Goal: Task Accomplishment & Management: Use online tool/utility

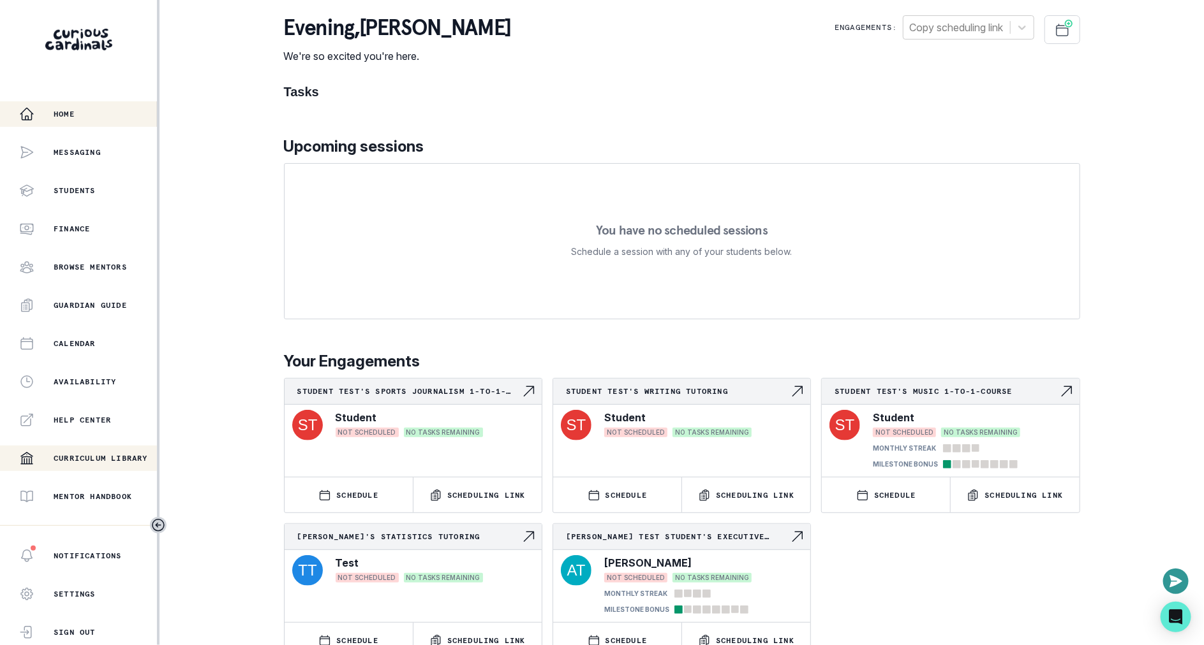
scroll to position [174, 0]
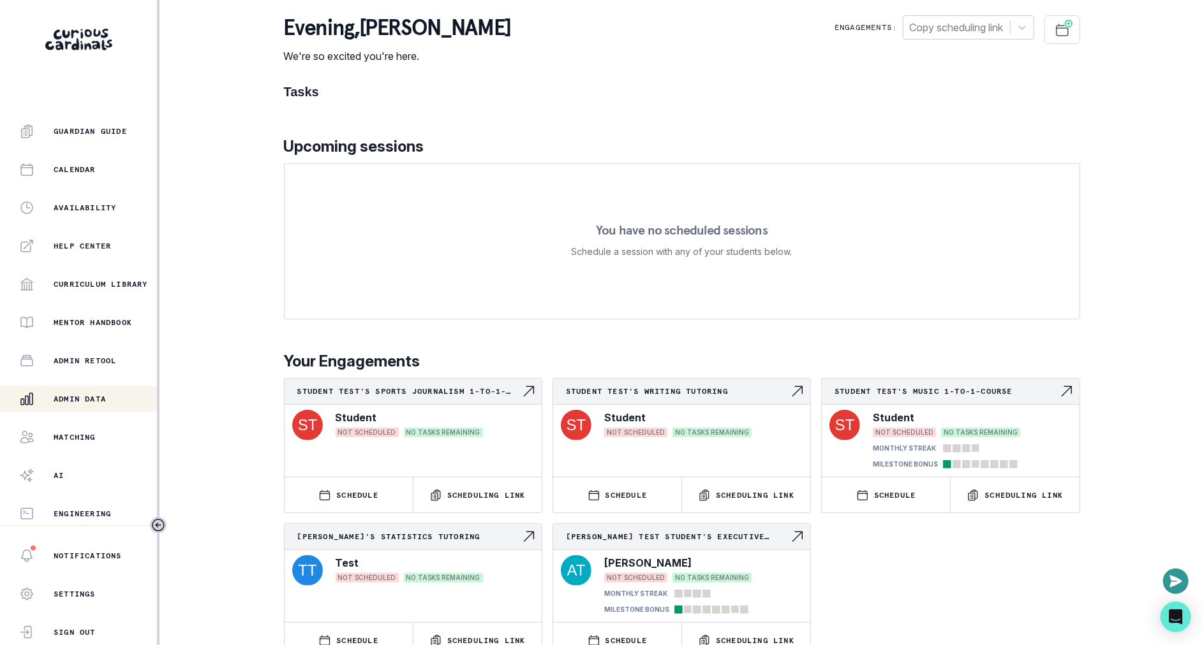
click at [89, 397] on p "Admin Data" at bounding box center [80, 399] width 52 height 10
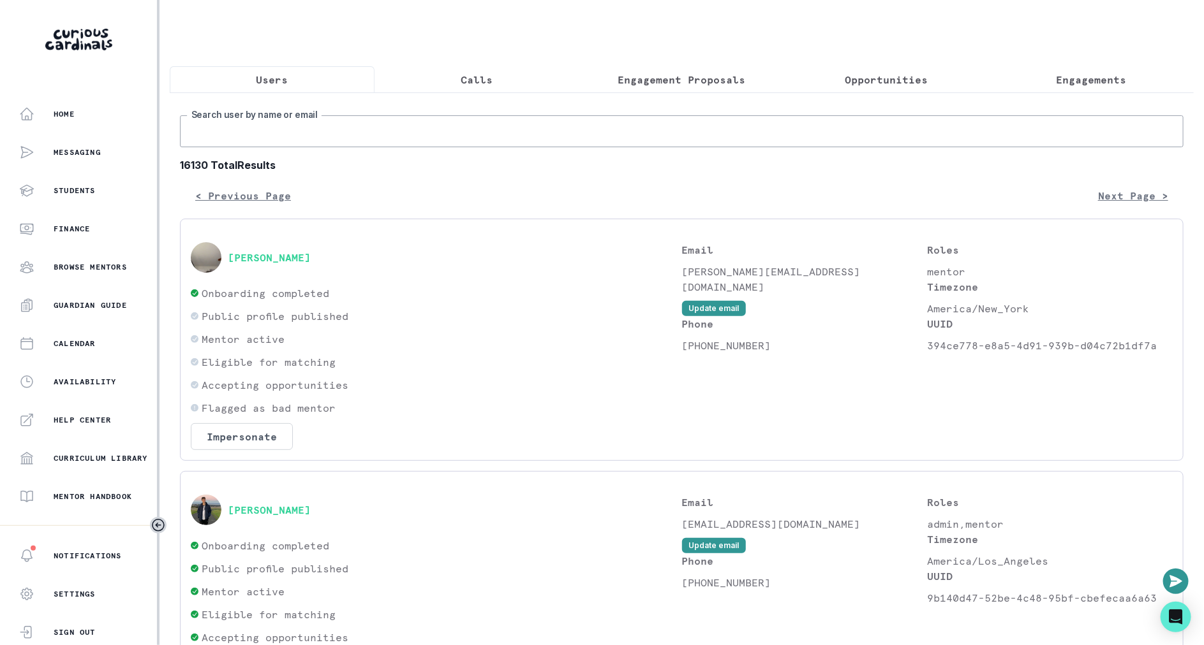
click at [446, 135] on input "Search user by name or email" at bounding box center [681, 131] width 1003 height 32
paste input "[PERSON_NAME]"
type input "[PERSON_NAME]"
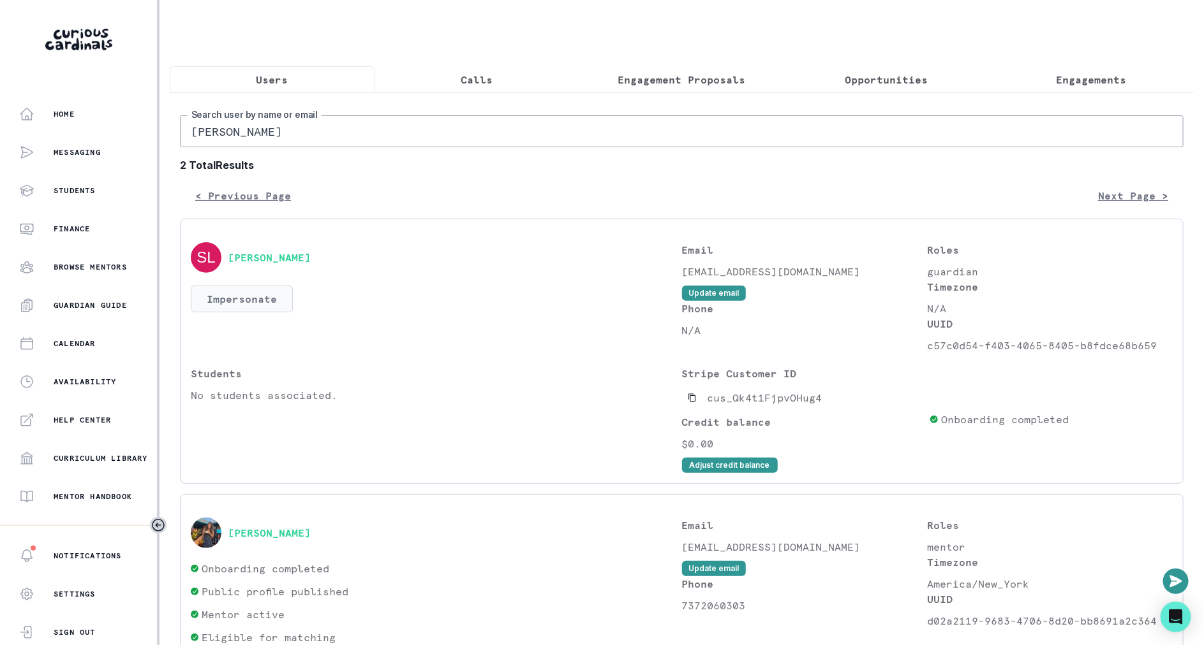
click at [232, 300] on button "Impersonate" at bounding box center [242, 299] width 102 height 27
click at [413, 452] on div "Students No students associated." at bounding box center [436, 419] width 491 height 107
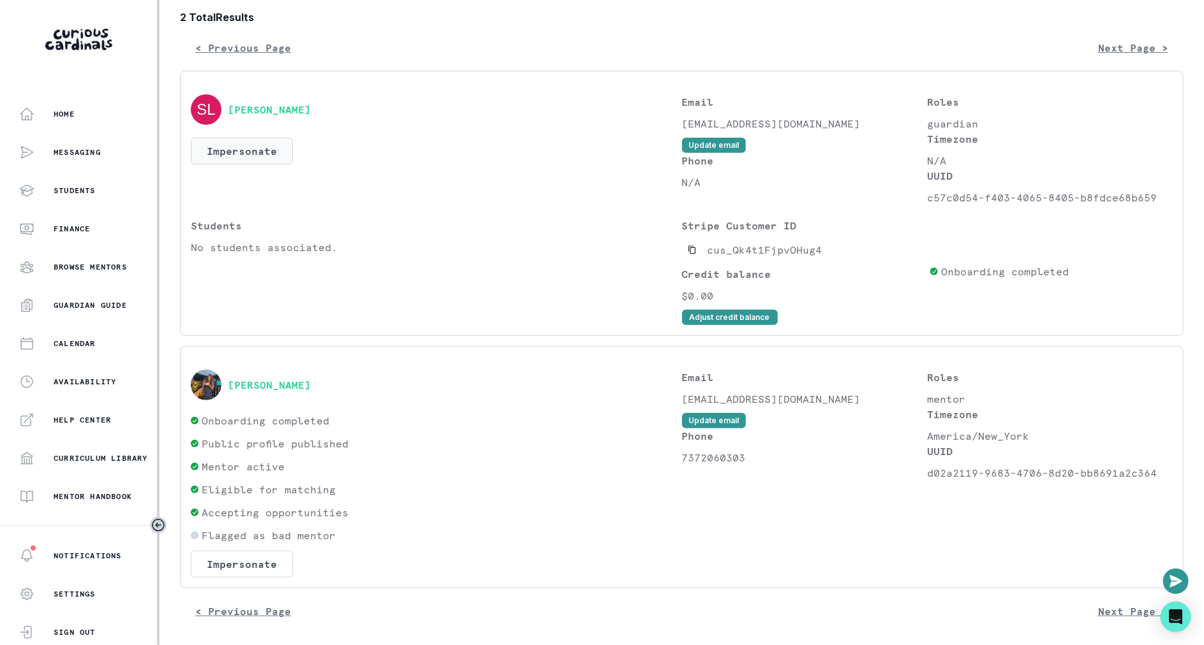
scroll to position [149, 0]
click at [256, 552] on button "Impersonate" at bounding box center [242, 563] width 102 height 27
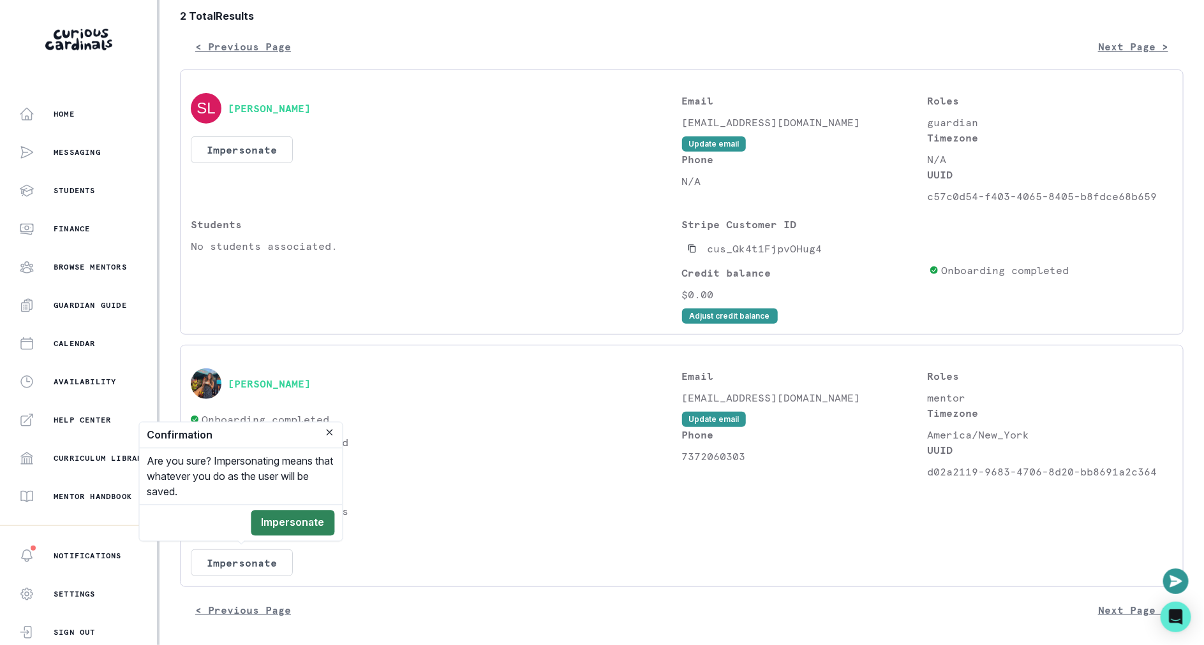
click at [313, 532] on button "Impersonate" at bounding box center [293, 524] width 84 height 26
